Goal: Information Seeking & Learning: Compare options

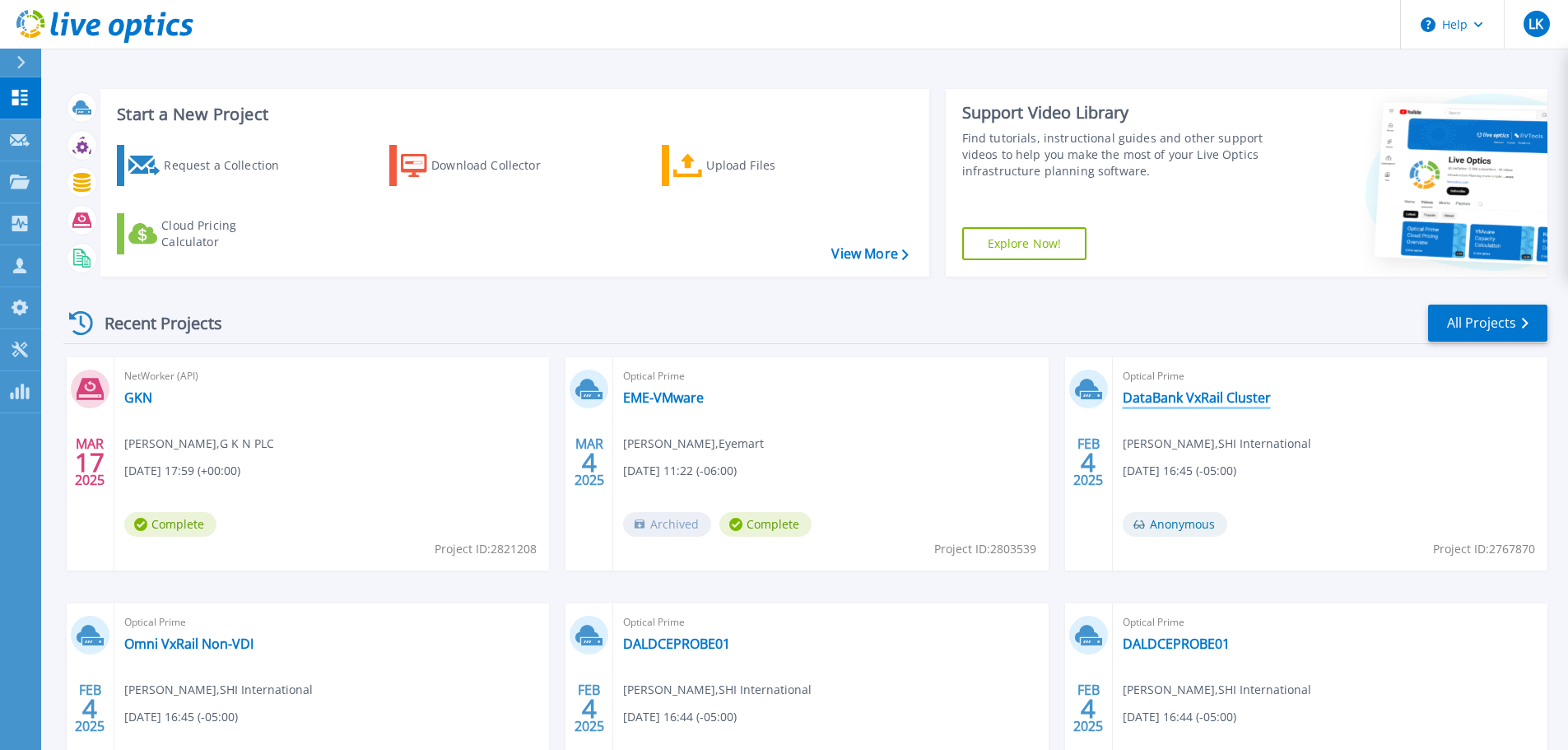
click at [1194, 403] on link "DataBank VxRail Cluster" at bounding box center [1196, 397] width 148 height 17
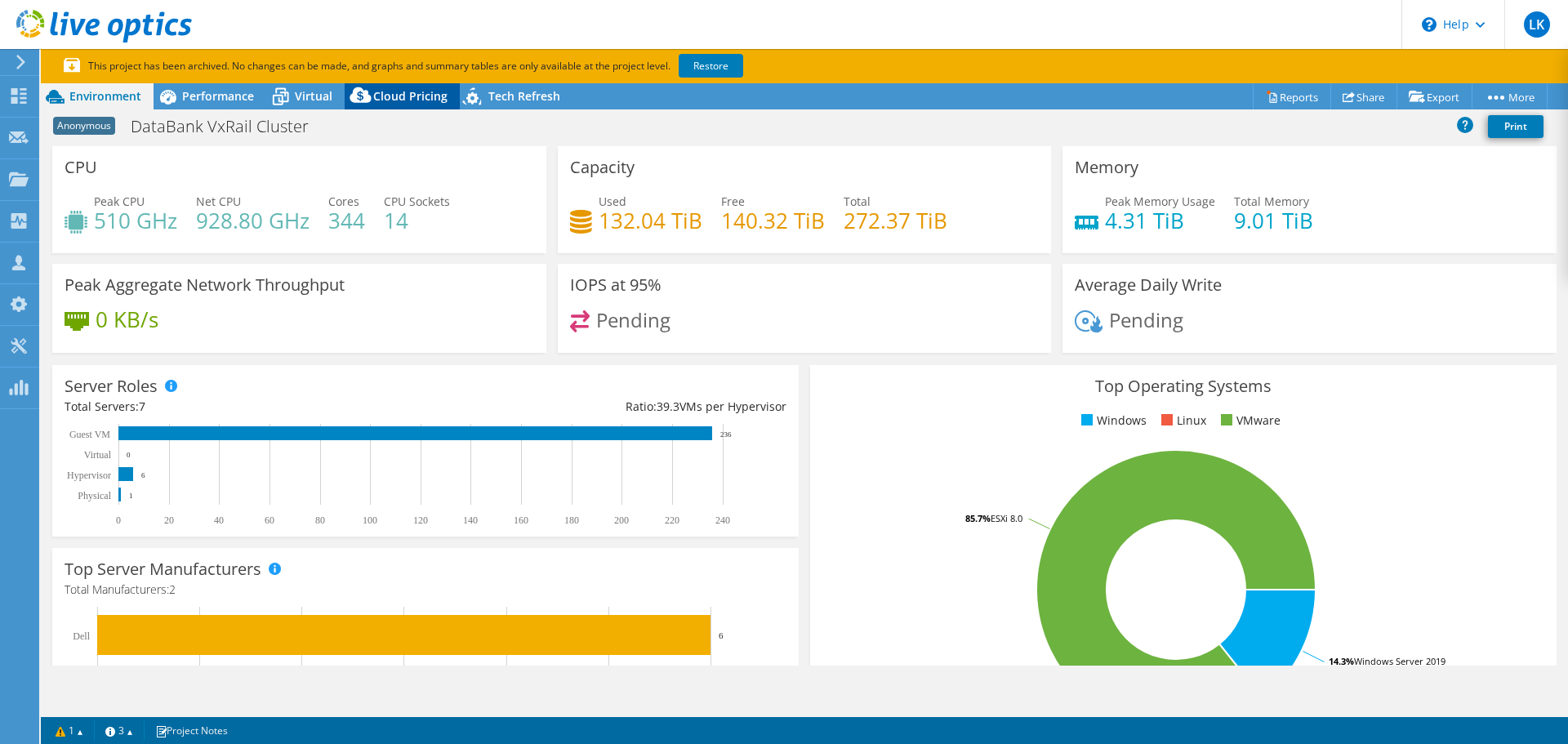
click at [418, 95] on span "Cloud Pricing" at bounding box center [410, 96] width 74 height 15
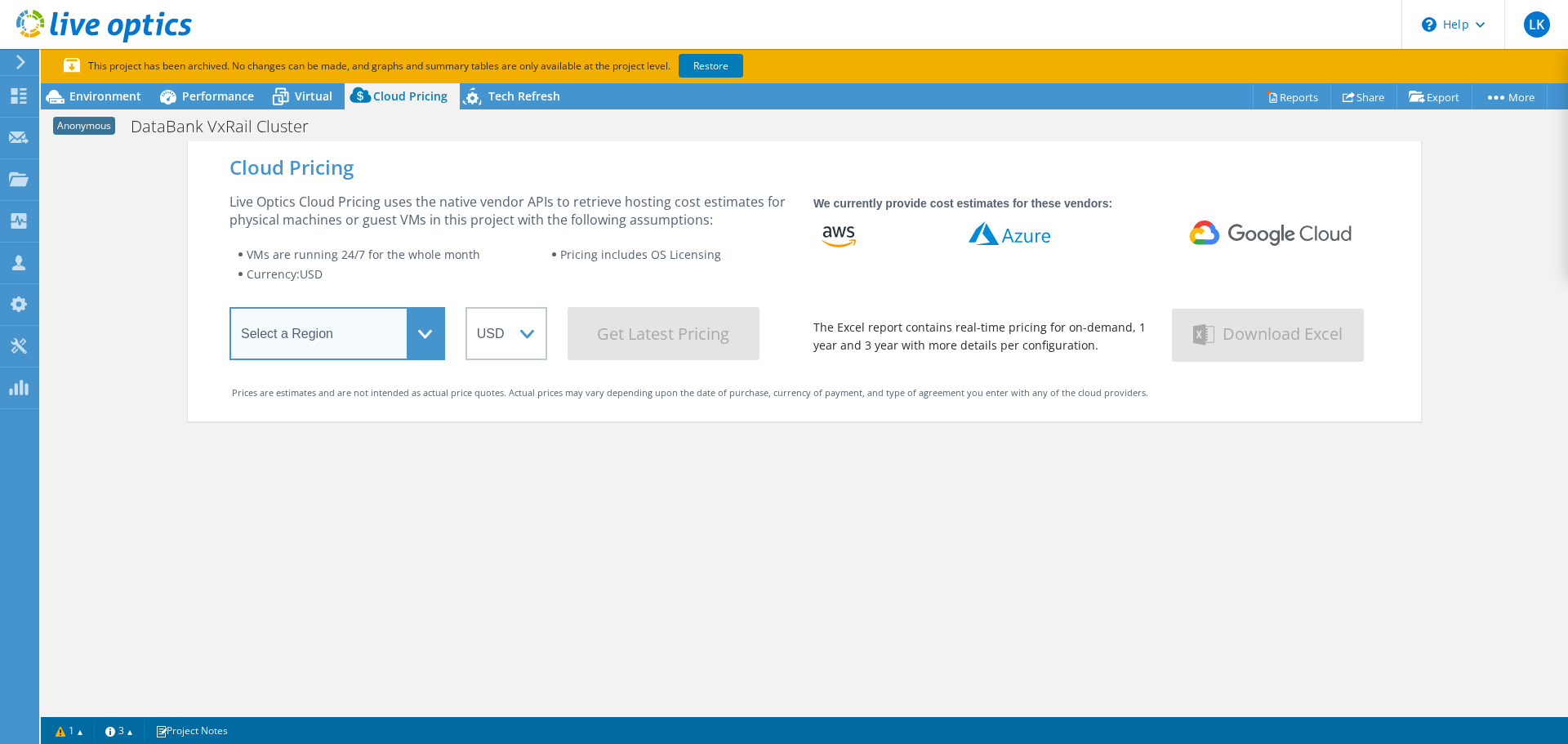
click at [427, 339] on select "Select a Region [GEOGRAPHIC_DATA] ([GEOGRAPHIC_DATA]) [GEOGRAPHIC_DATA] ([GEOGR…" at bounding box center [337, 333] width 215 height 53
select select "USEast"
click at [230, 311] on select "Select a Region [GEOGRAPHIC_DATA] ([GEOGRAPHIC_DATA]) [GEOGRAPHIC_DATA] ([GEOGR…" at bounding box center [337, 333] width 215 height 53
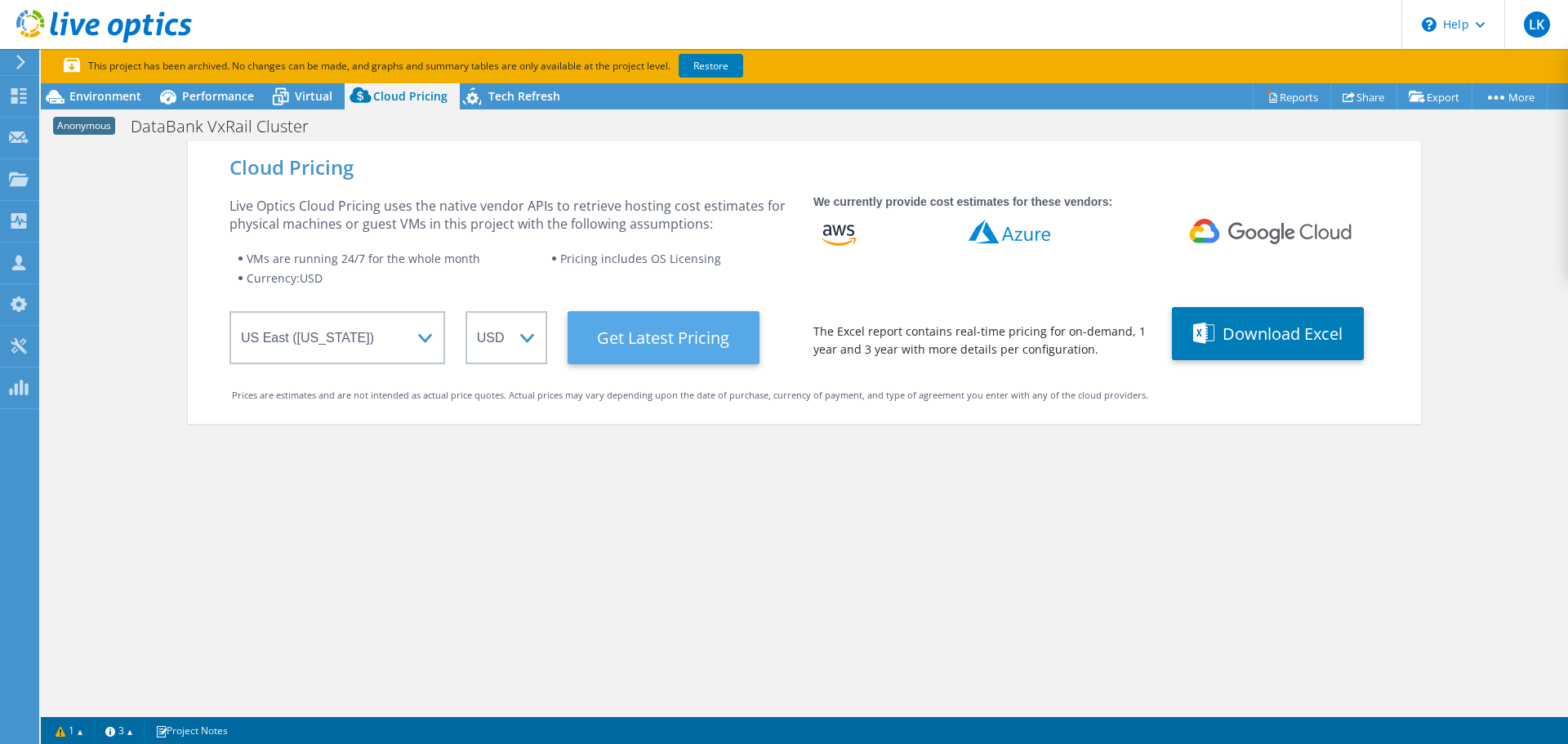
click at [715, 347] on Latest "Get Latest Pricing" at bounding box center [663, 337] width 192 height 53
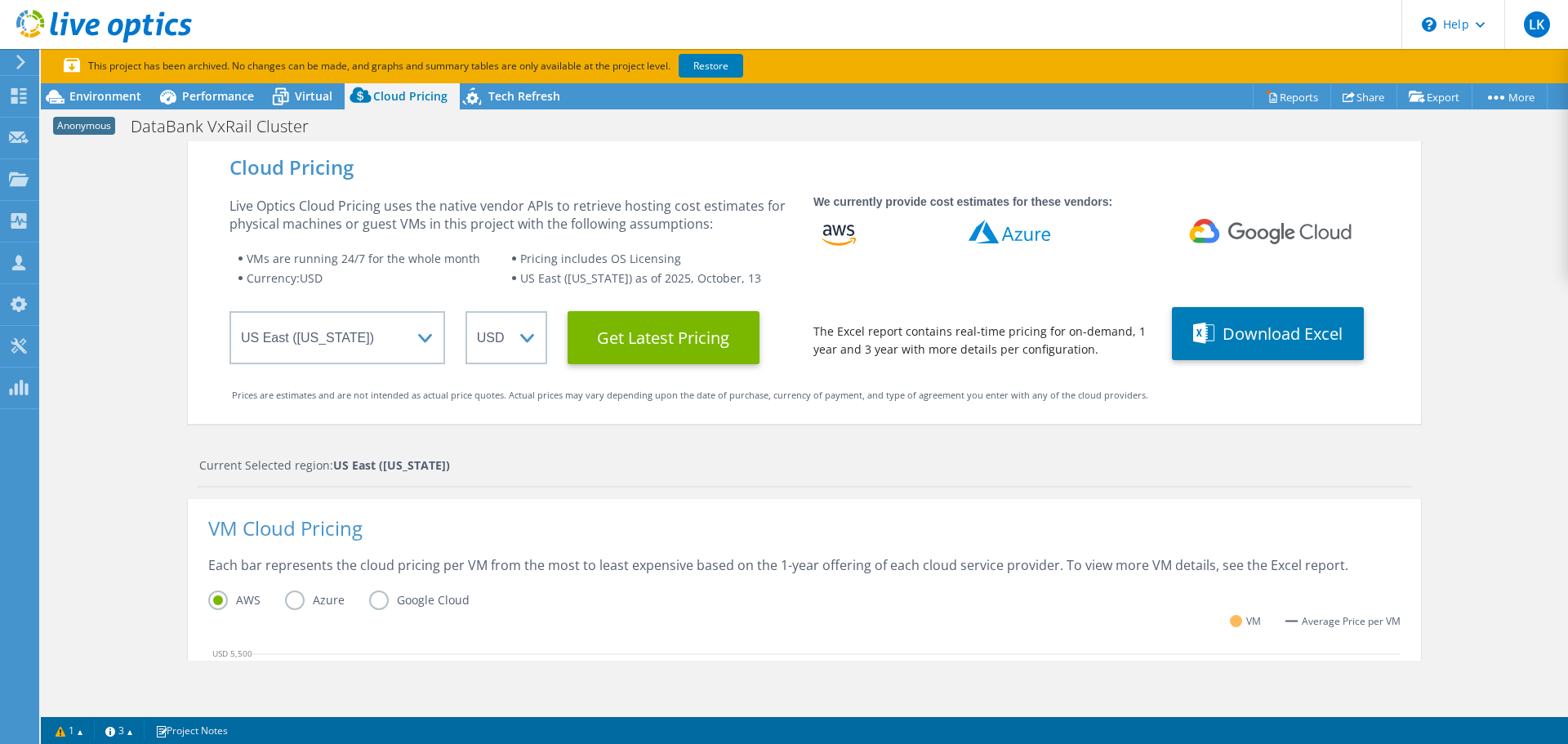
click at [1507, 306] on div "Cloud Pricing Live Optics Cloud Pricing uses the native vendor APIs to retrieve…" at bounding box center [804, 686] width 1527 height 1090
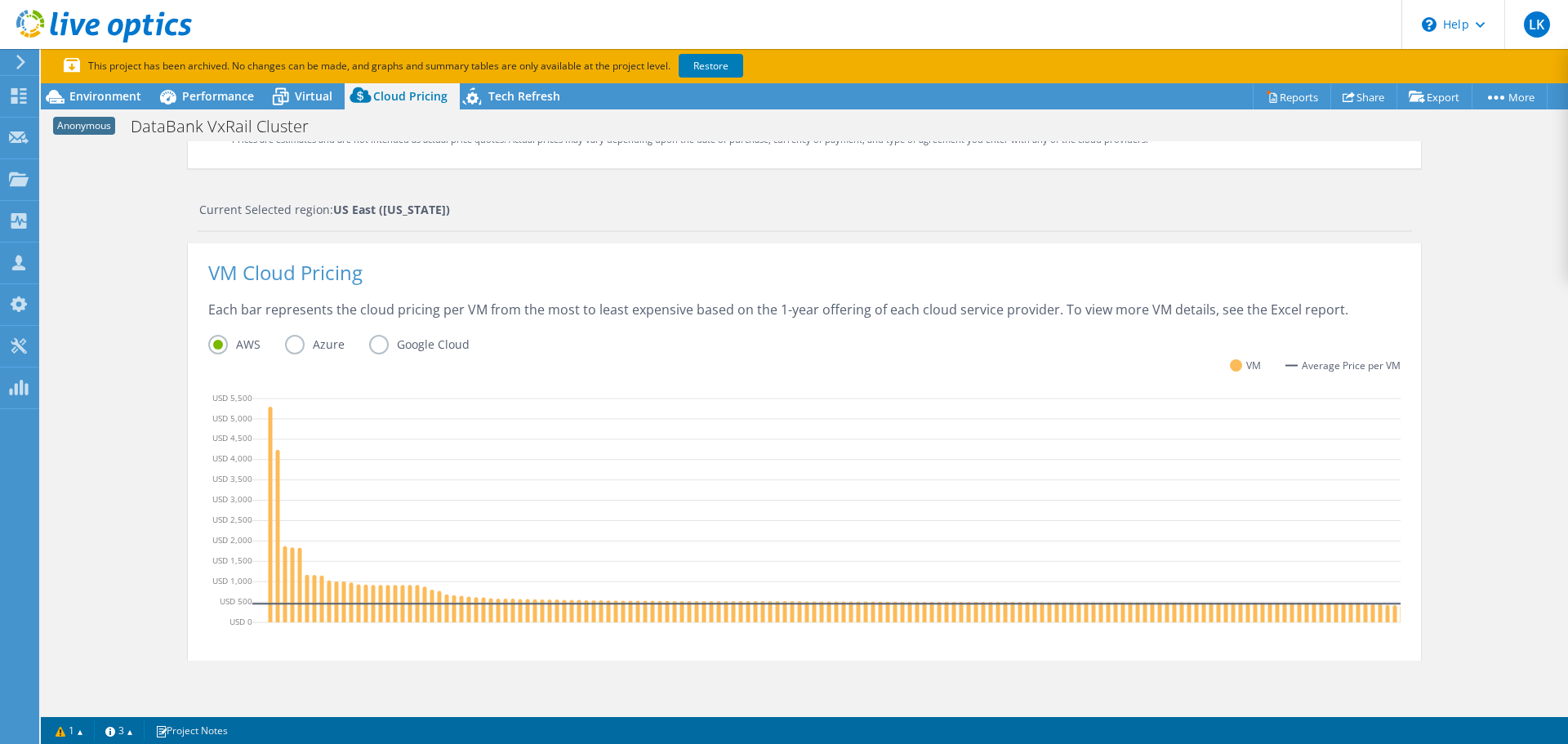
scroll to position [359, 0]
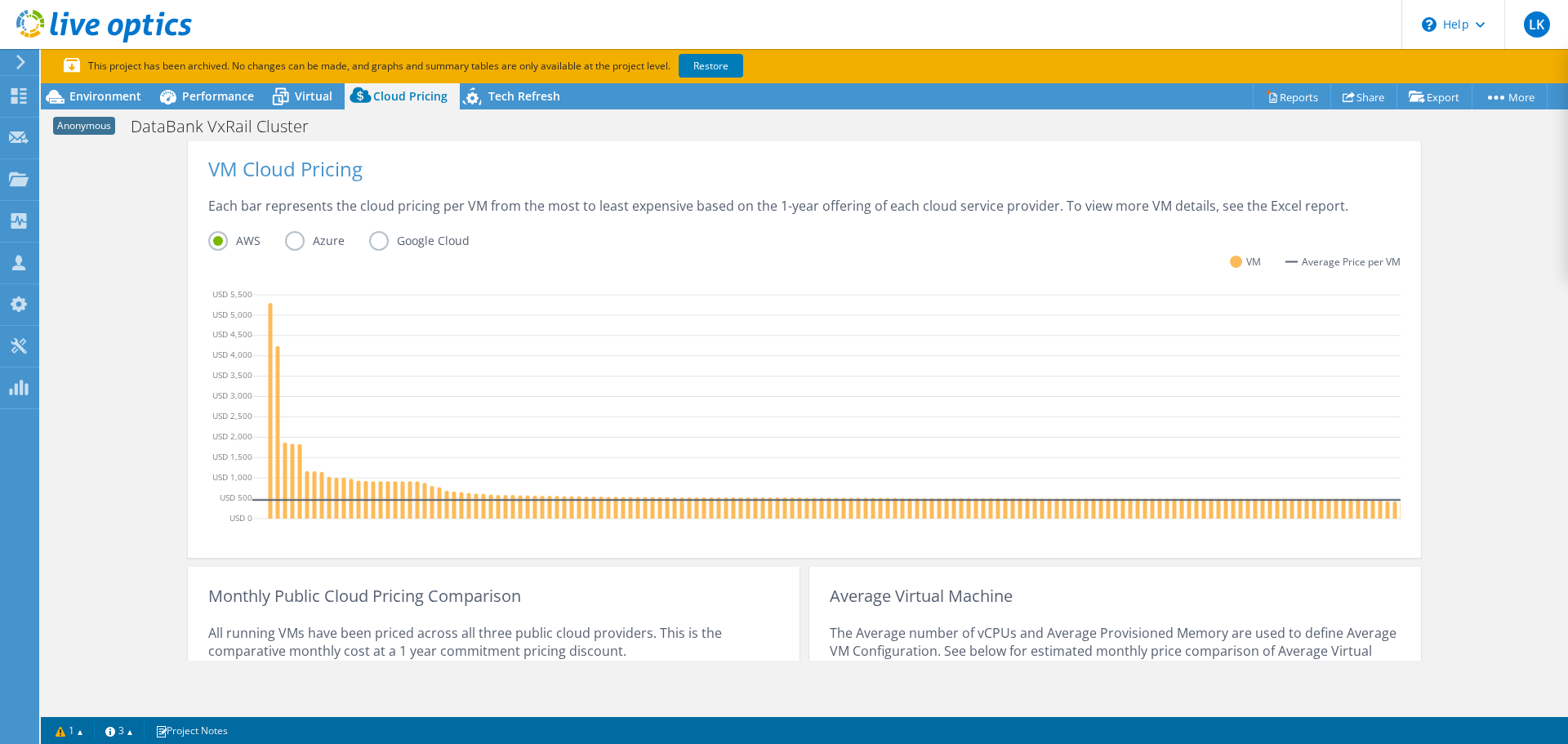
click at [96, 452] on div "Cloud Pricing Live Optics Cloud Pricing uses the native vendor APIs to retrieve…" at bounding box center [804, 327] width 1527 height 1090
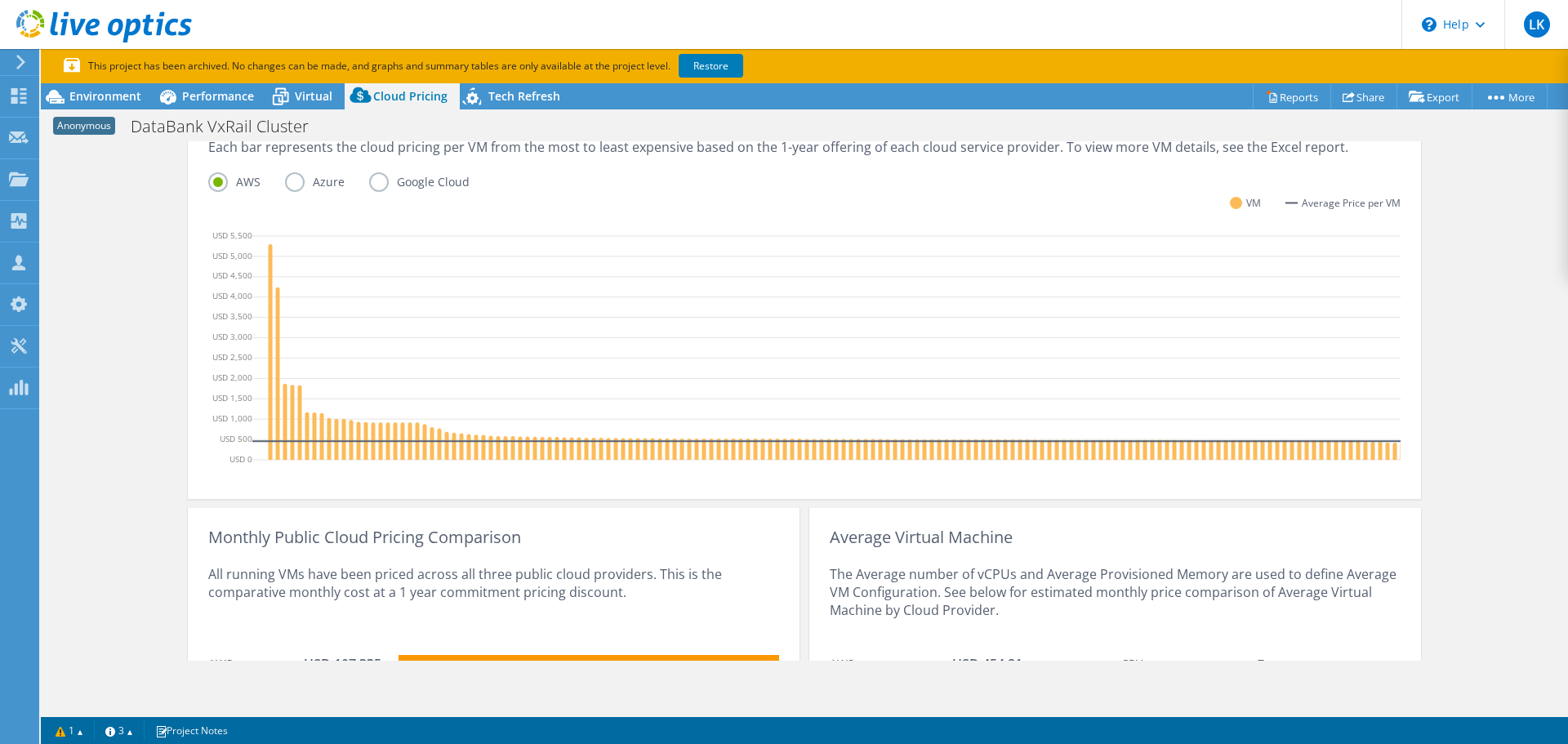
scroll to position [387, 0]
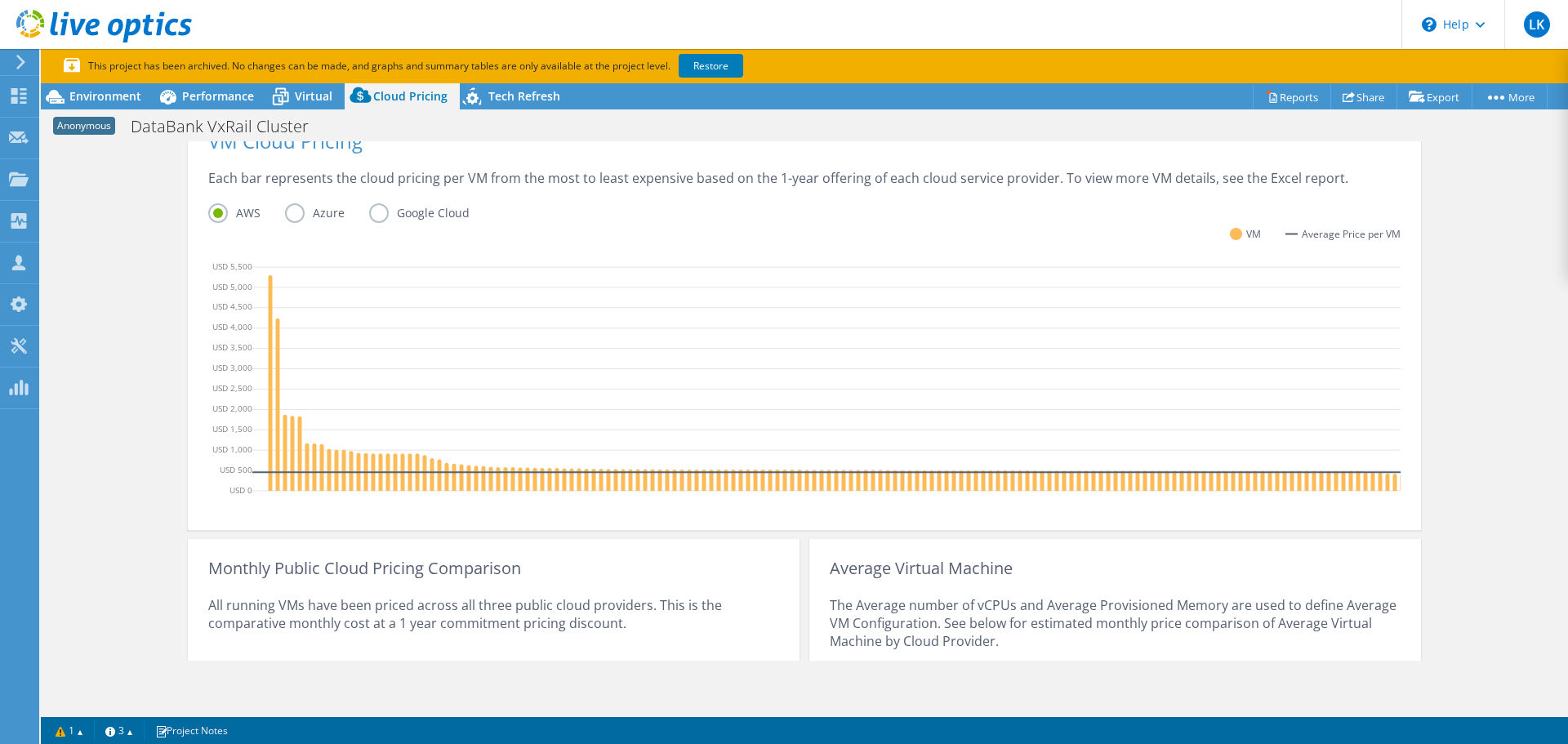
click at [289, 218] on label "Azure" at bounding box center [326, 213] width 84 height 19
click at [0, 0] on input "Azure" at bounding box center [0, 0] width 0 height 0
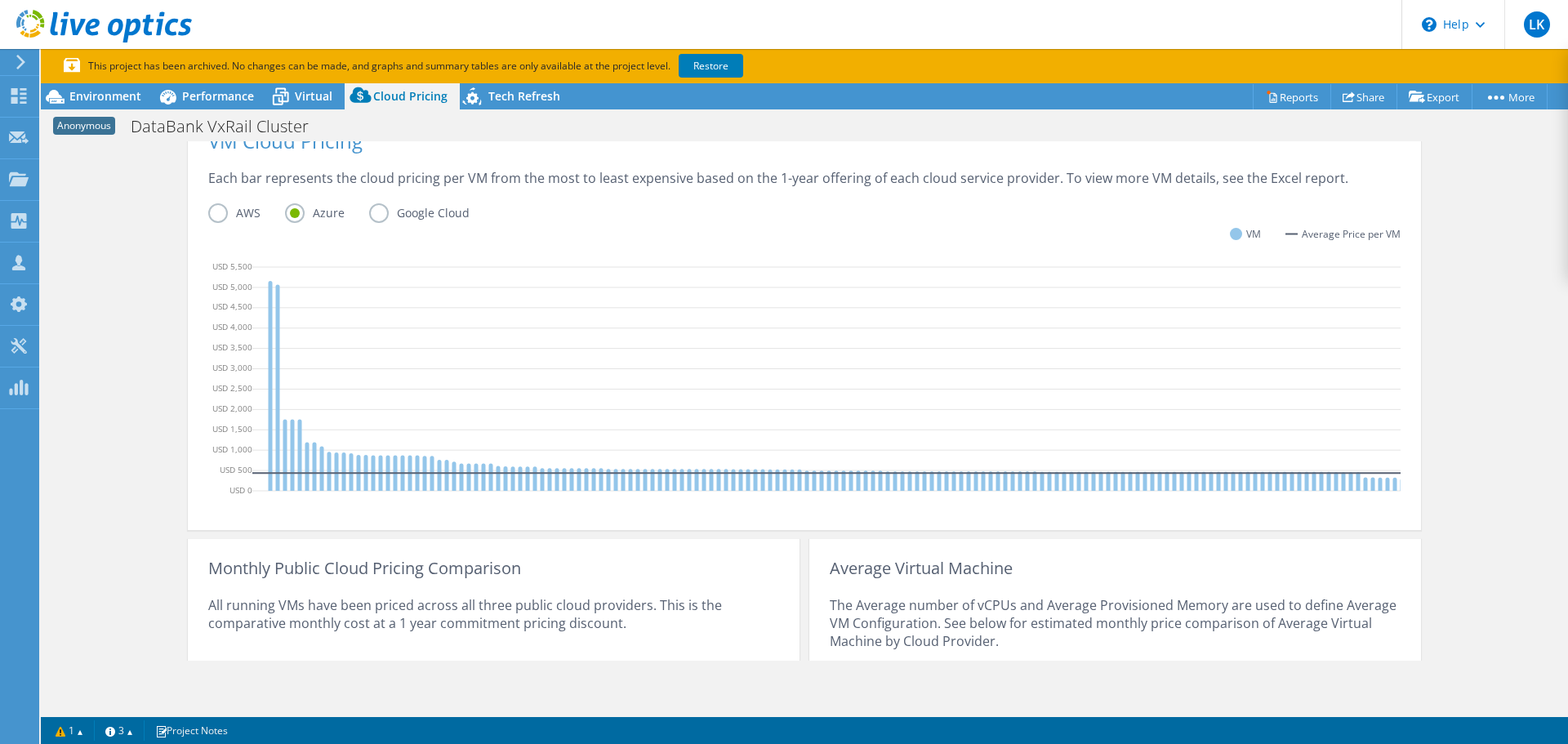
click at [375, 209] on label "Google Cloud" at bounding box center [430, 213] width 124 height 19
click at [0, 0] on input "Google Cloud" at bounding box center [0, 0] width 0 height 0
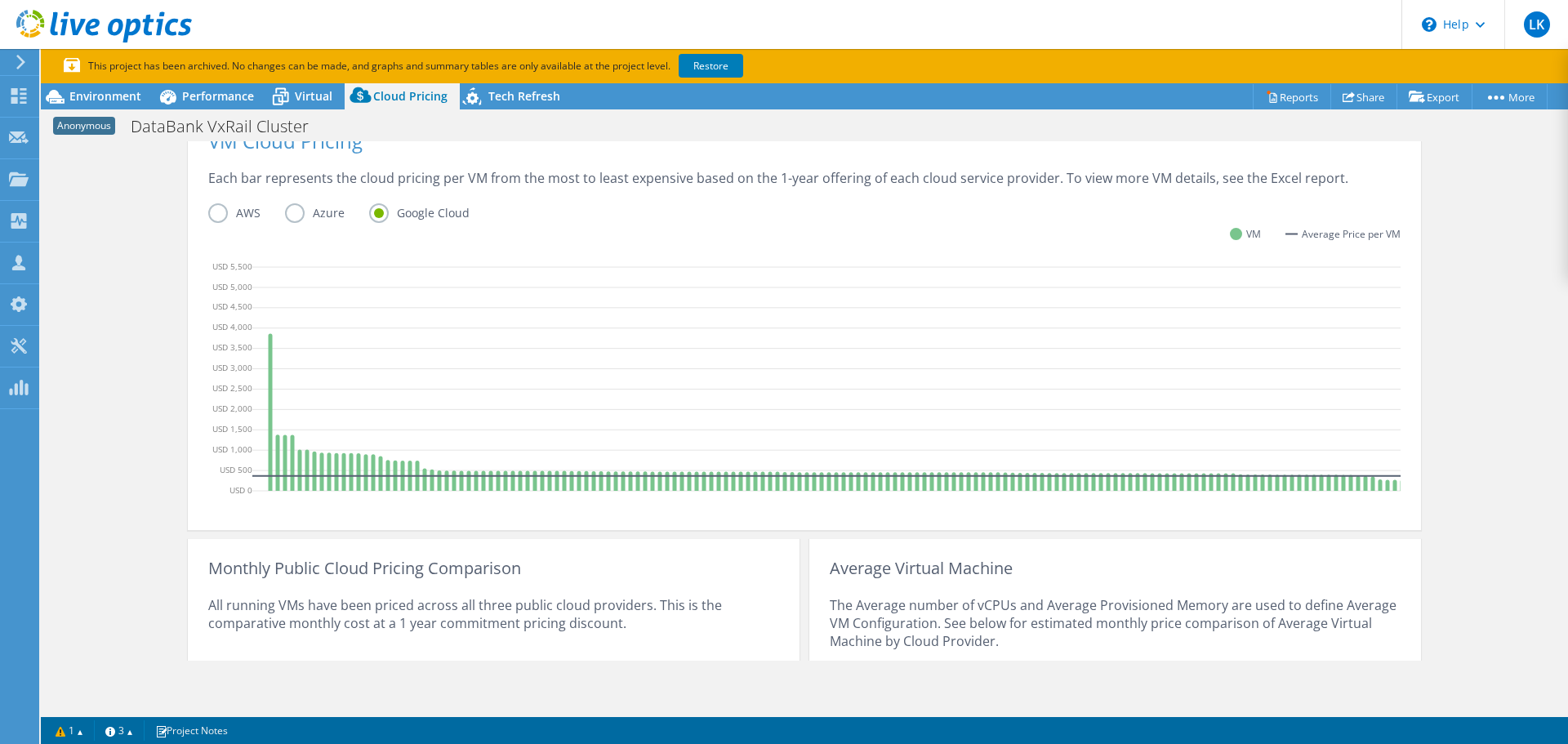
click at [213, 214] on label "AWS" at bounding box center [247, 213] width 77 height 19
click at [0, 0] on input "AWS" at bounding box center [0, 0] width 0 height 0
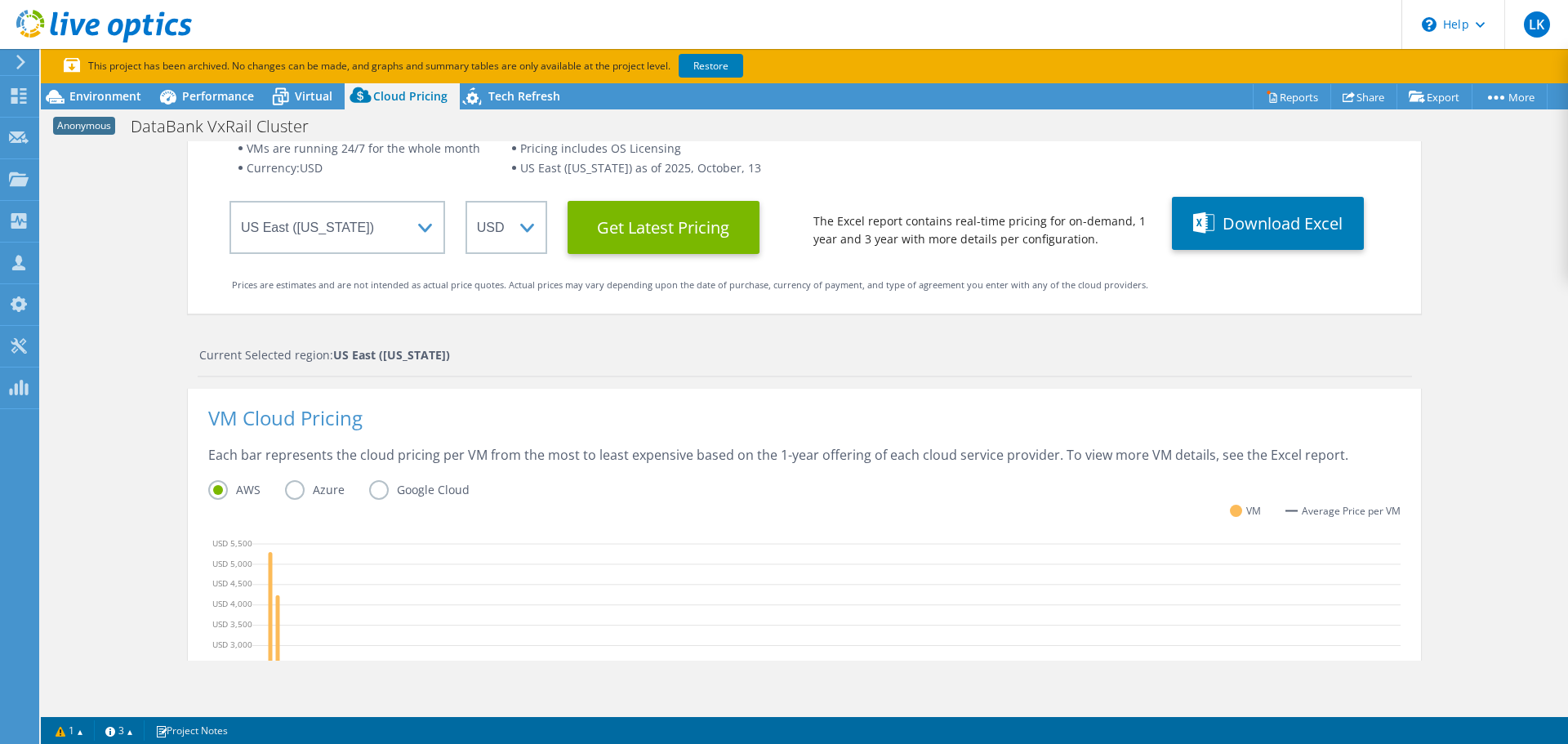
scroll to position [0, 0]
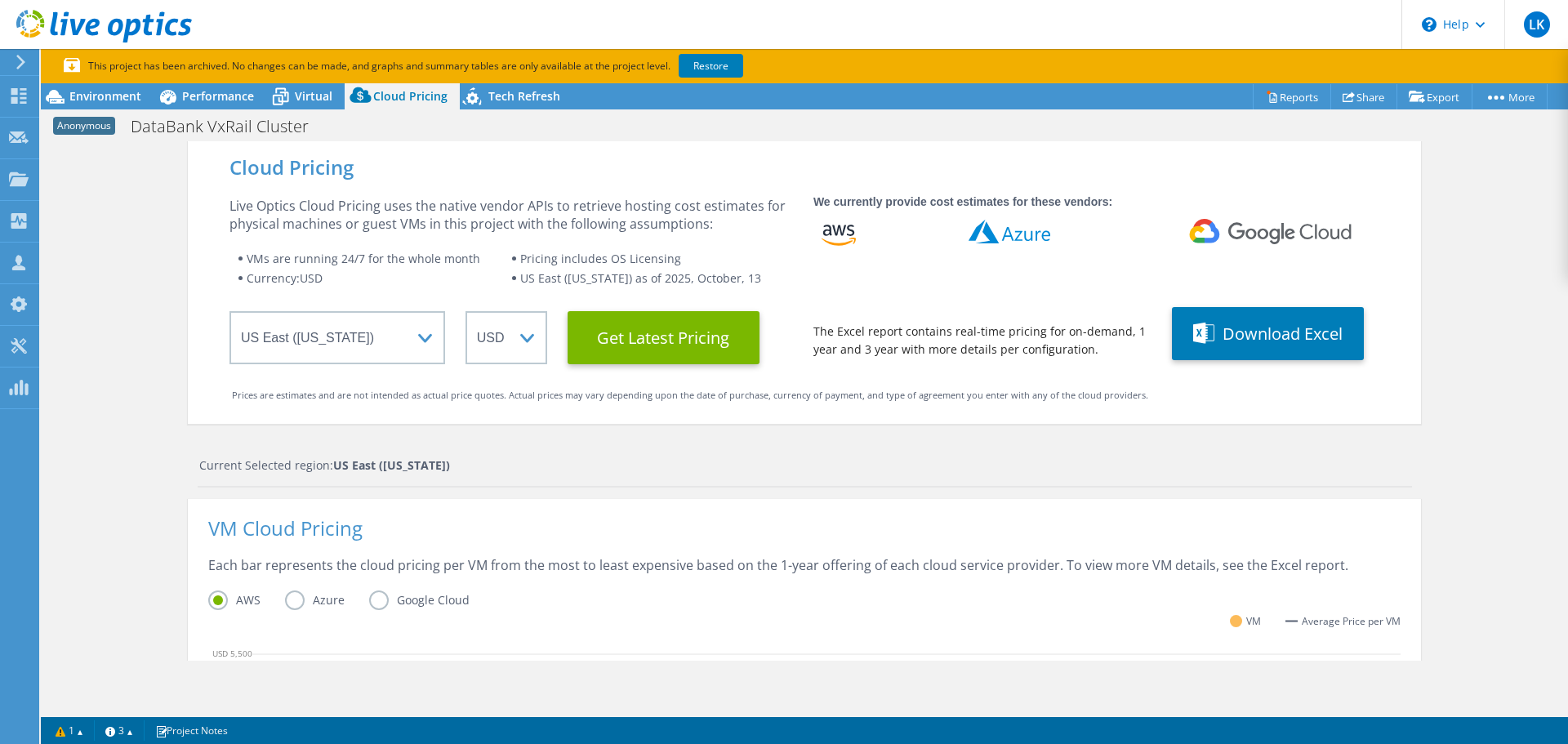
click at [1519, 455] on div "Cloud Pricing Live Optics Cloud Pricing uses the native vendor APIs to retrieve…" at bounding box center [804, 686] width 1527 height 1090
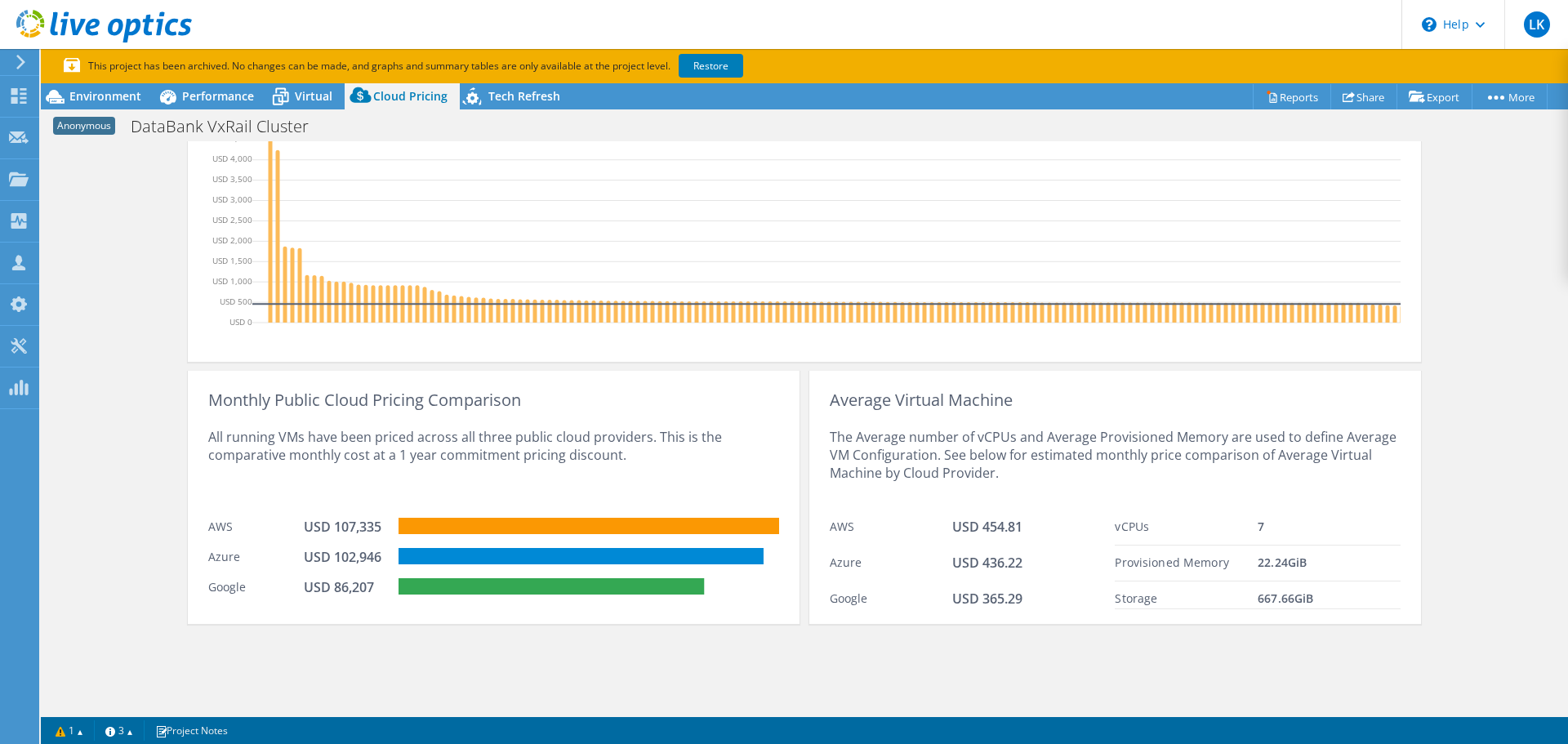
scroll to position [583, 0]
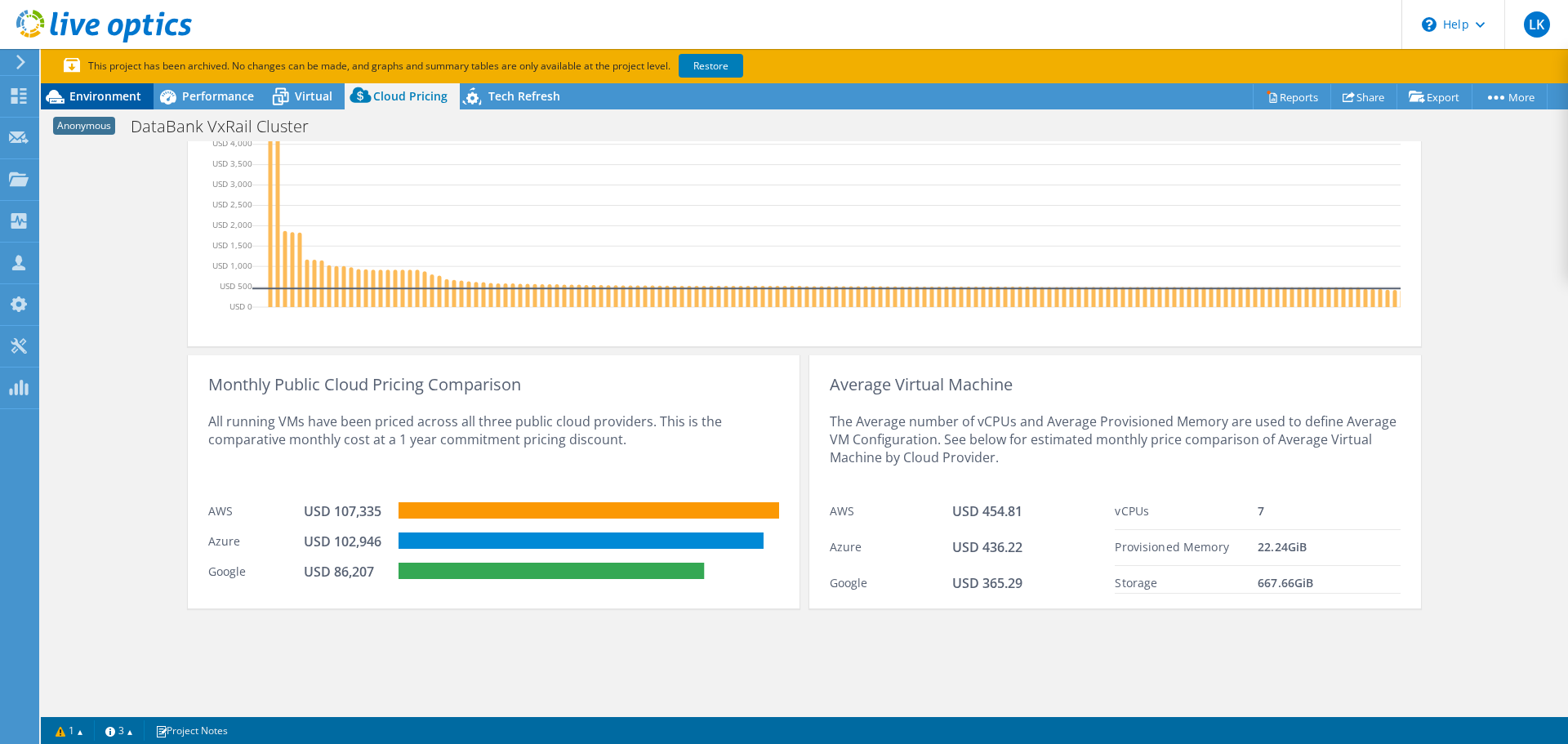
click at [109, 98] on span "Environment" at bounding box center [105, 96] width 71 height 15
